Goal: Information Seeking & Learning: Learn about a topic

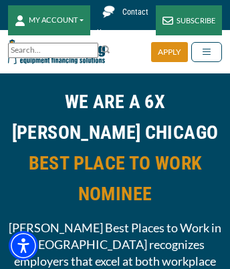
scroll to position [3473, 0]
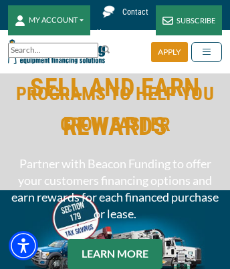
click at [115, 254] on link "LEARN MORE" at bounding box center [115, 254] width 95 height 30
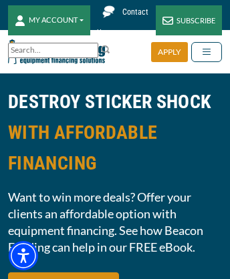
scroll to position [9063, 0]
